Goal: Task Accomplishment & Management: Manage account settings

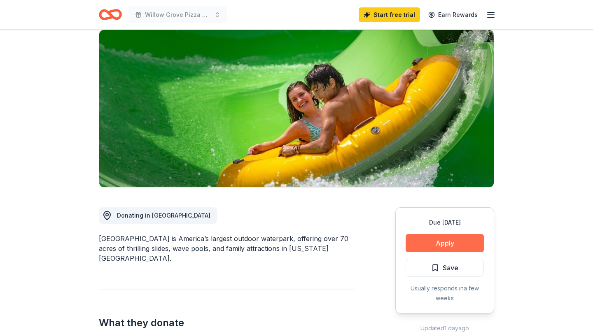
click at [421, 245] on button "Apply" at bounding box center [445, 243] width 78 height 18
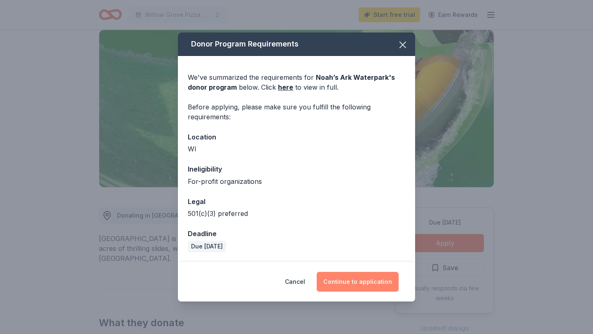
click at [343, 285] on button "Continue to application" at bounding box center [358, 282] width 82 height 20
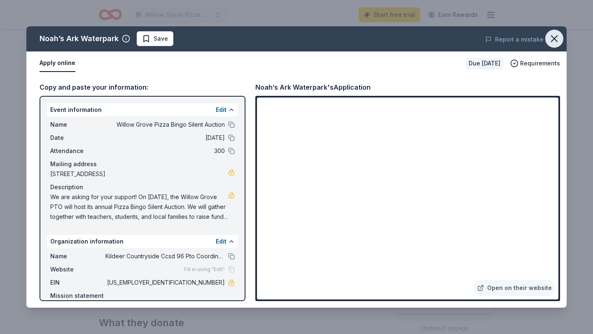
click at [552, 37] on icon "button" at bounding box center [554, 39] width 6 height 6
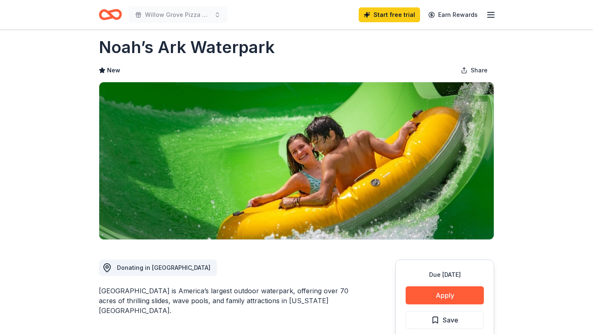
scroll to position [0, 0]
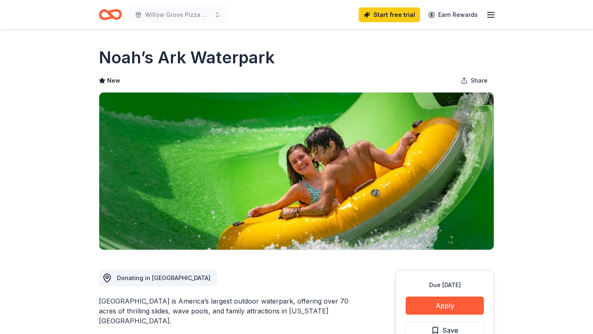
click at [126, 14] on div "Willow Grove Pizza Bingo Silent Auction" at bounding box center [163, 14] width 128 height 19
click at [111, 21] on icon "Home" at bounding box center [110, 14] width 23 height 19
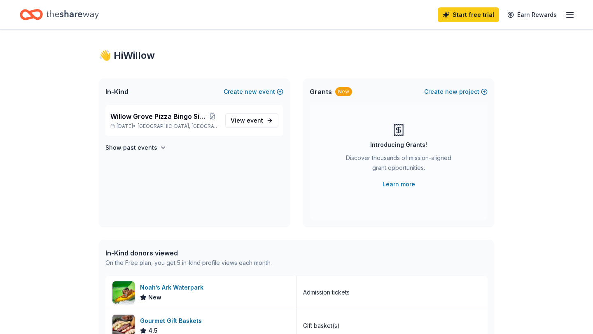
scroll to position [8, 0]
click at [269, 131] on div "Willow Grove Pizza Bingo Silent Auction [DATE] • [GEOGRAPHIC_DATA], [GEOGRAPHIC…" at bounding box center [194, 119] width 178 height 31
click at [259, 126] on link "View event" at bounding box center [251, 119] width 53 height 15
click at [259, 123] on span "event" at bounding box center [255, 119] width 16 height 7
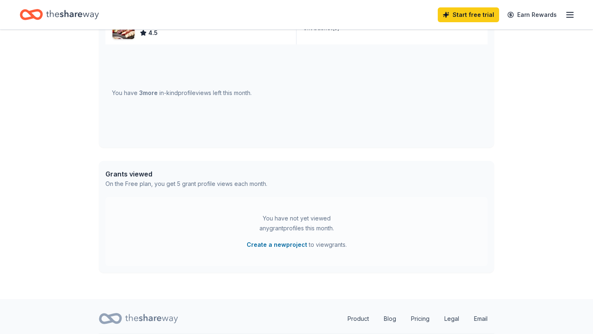
scroll to position [329, 0]
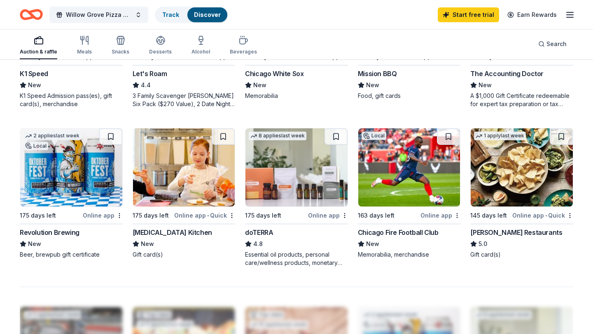
scroll to position [575, 0]
